Goal: Information Seeking & Learning: Learn about a topic

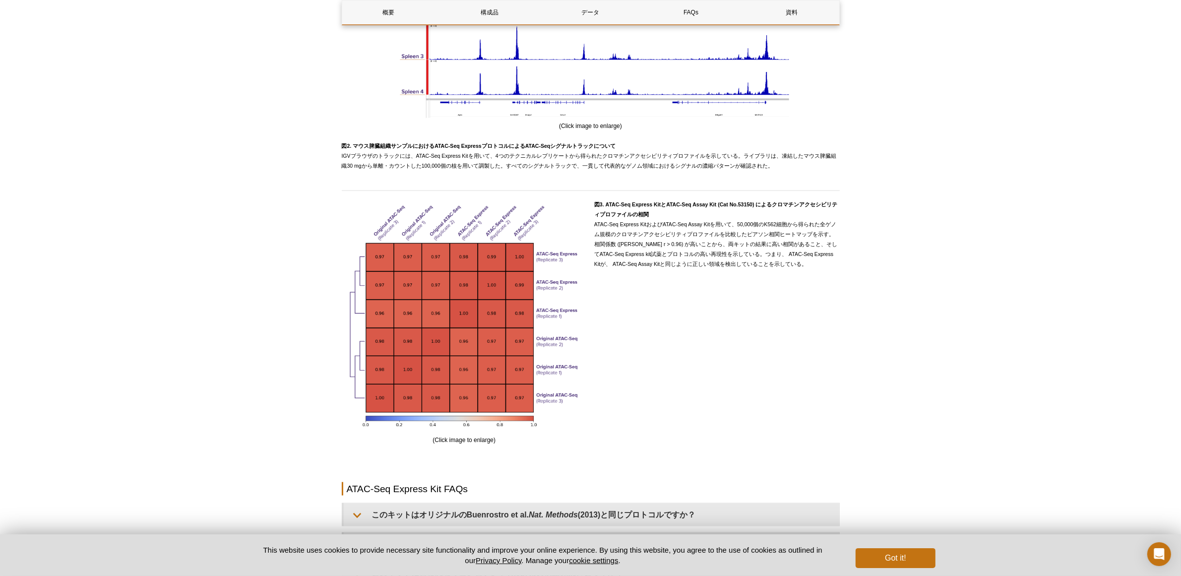
scroll to position [1922, 0]
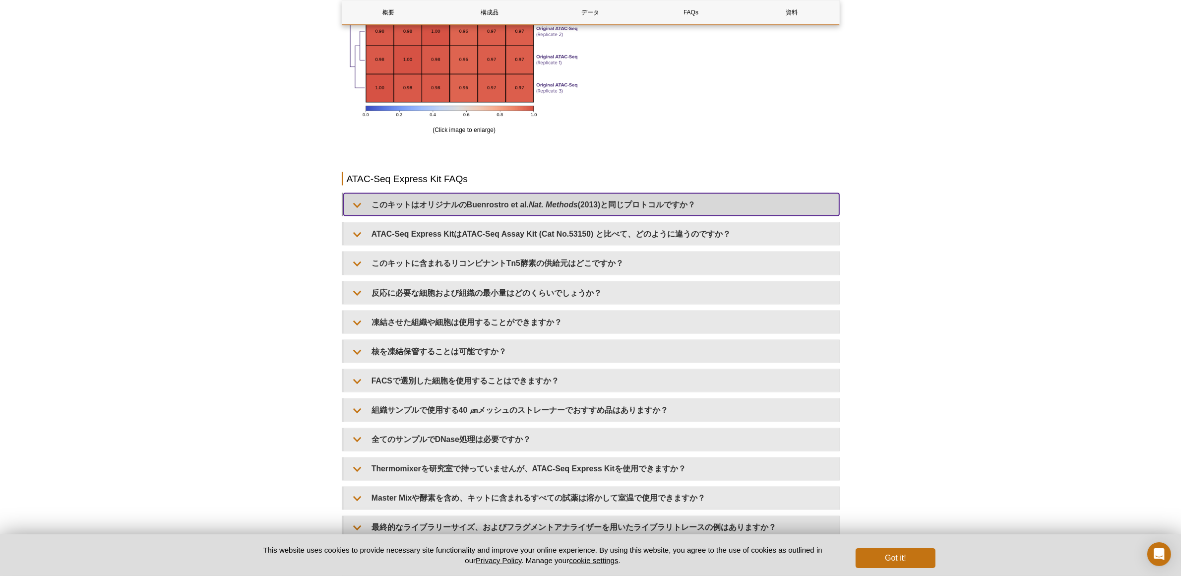
click at [555, 209] on em "Nat. Methods" at bounding box center [553, 204] width 49 height 8
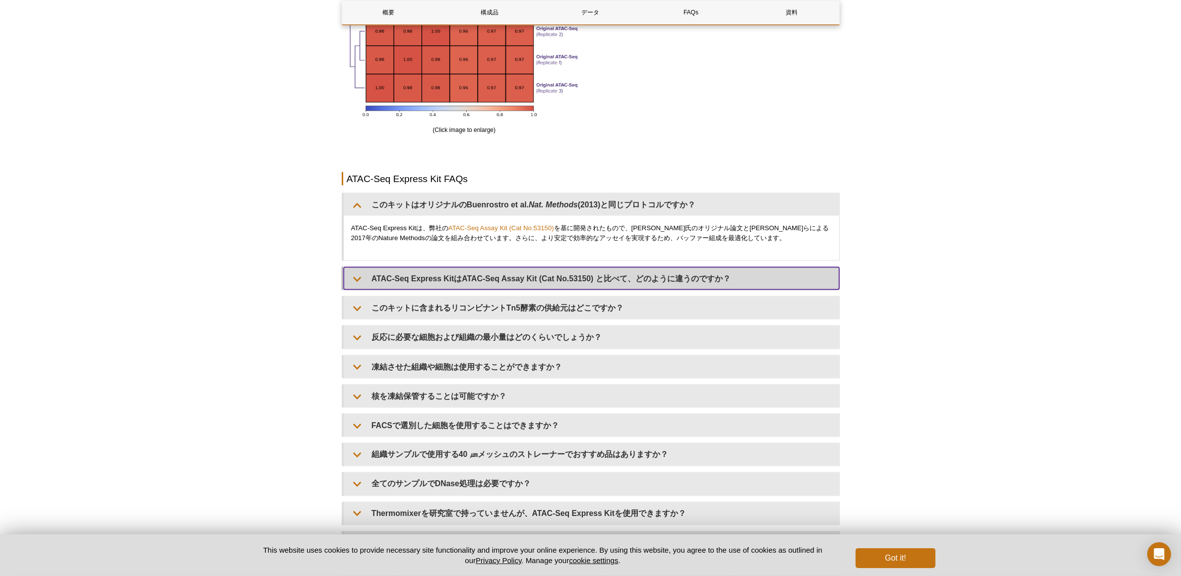
click at [546, 290] on summary "ATAC-Seq Express KitはATAC-Seq Assay Kit (Cat No.53150) と比べて、どのように違うのですか？" at bounding box center [591, 278] width 495 height 22
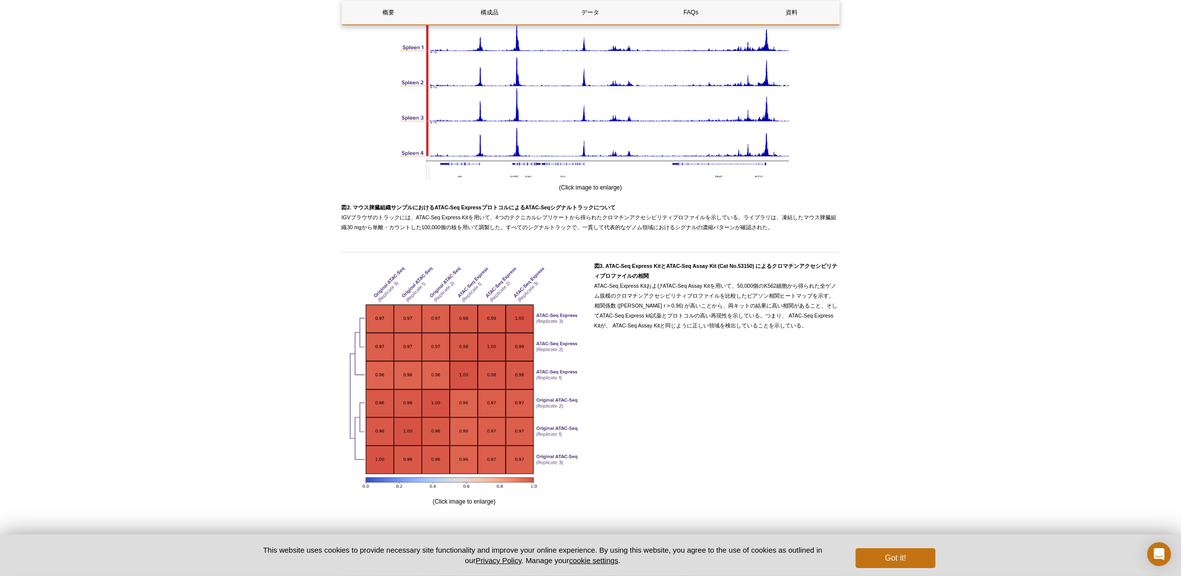
scroll to position [1550, 0]
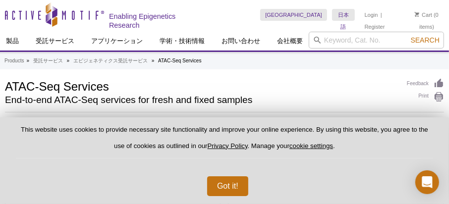
scroll to position [62, 0]
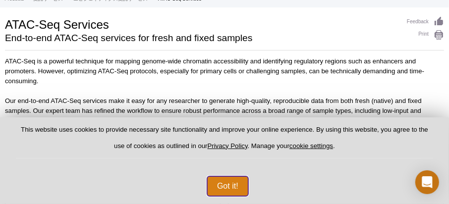
click at [222, 184] on button "Got it!" at bounding box center [227, 187] width 41 height 20
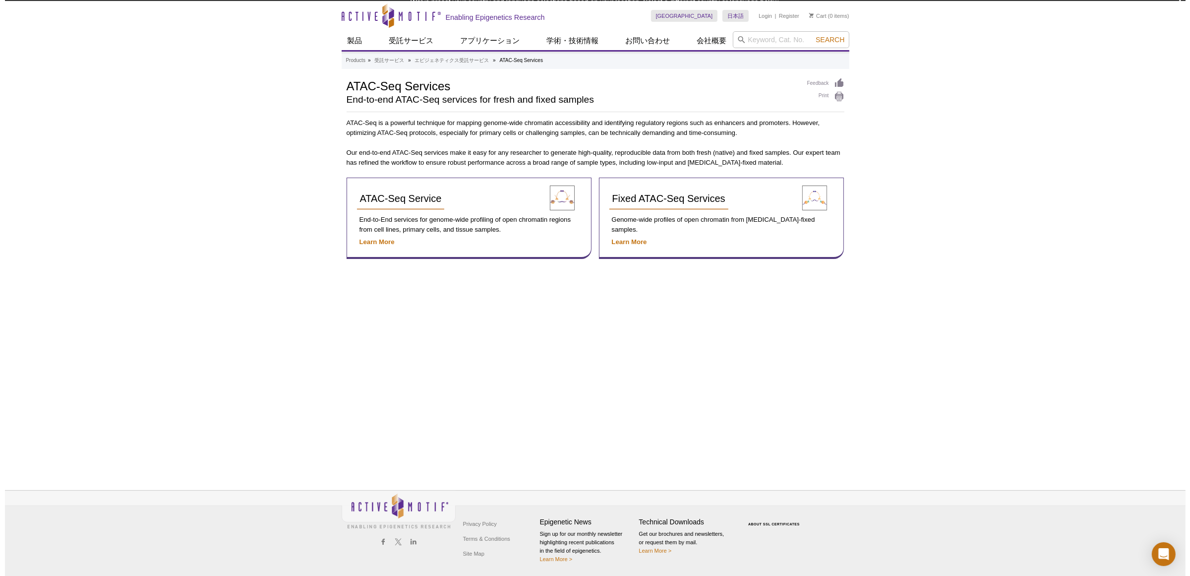
scroll to position [0, 0]
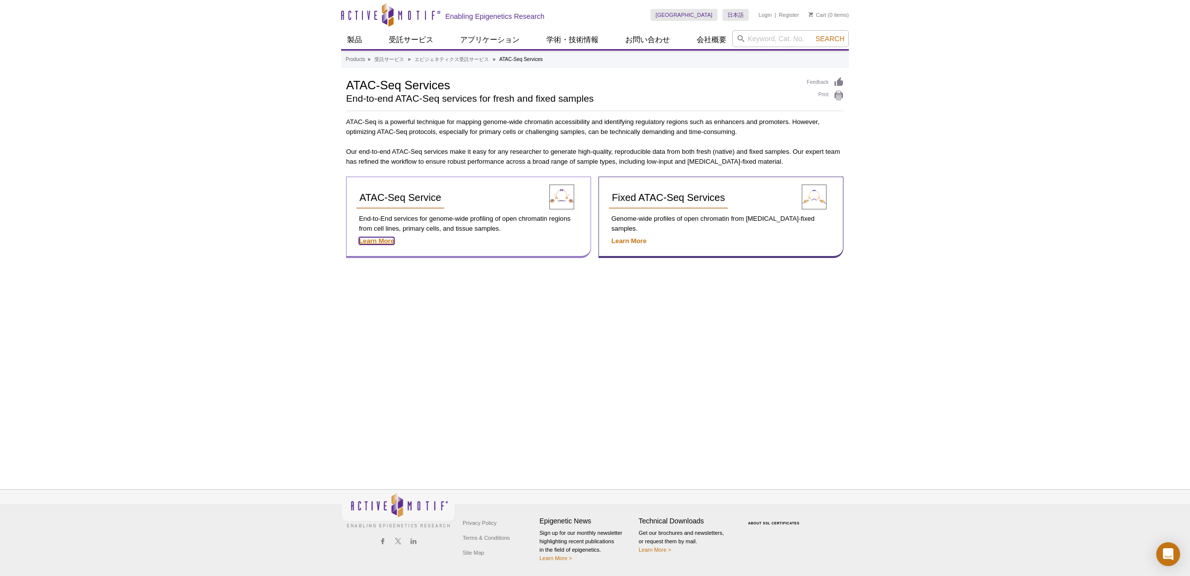
click at [376, 204] on strong "Learn More" at bounding box center [376, 240] width 35 height 7
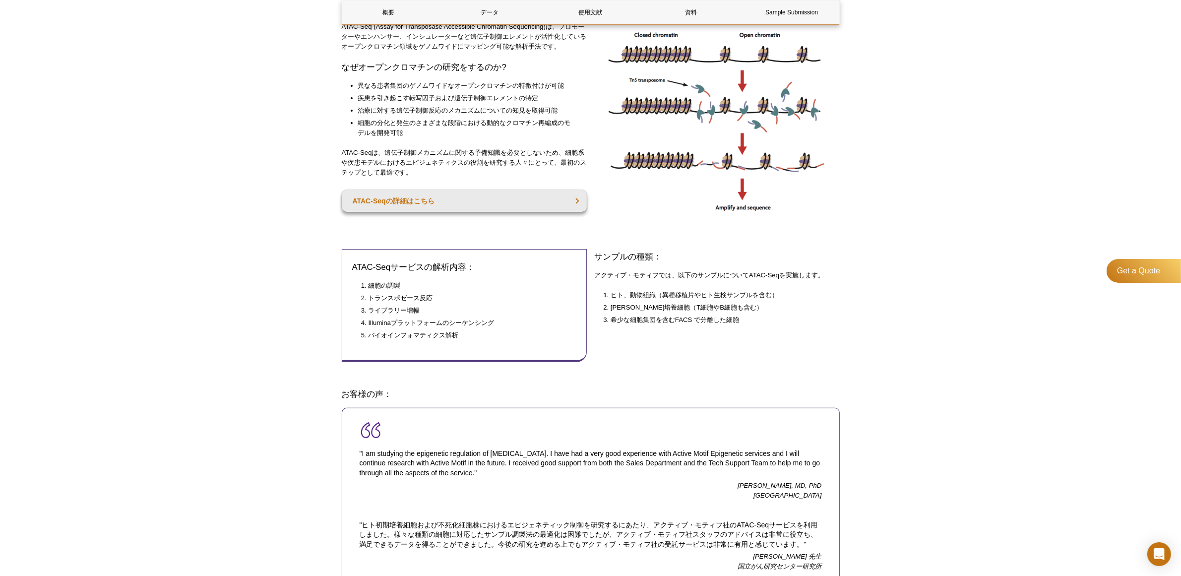
scroll to position [372, 0]
